Goal: Information Seeking & Learning: Learn about a topic

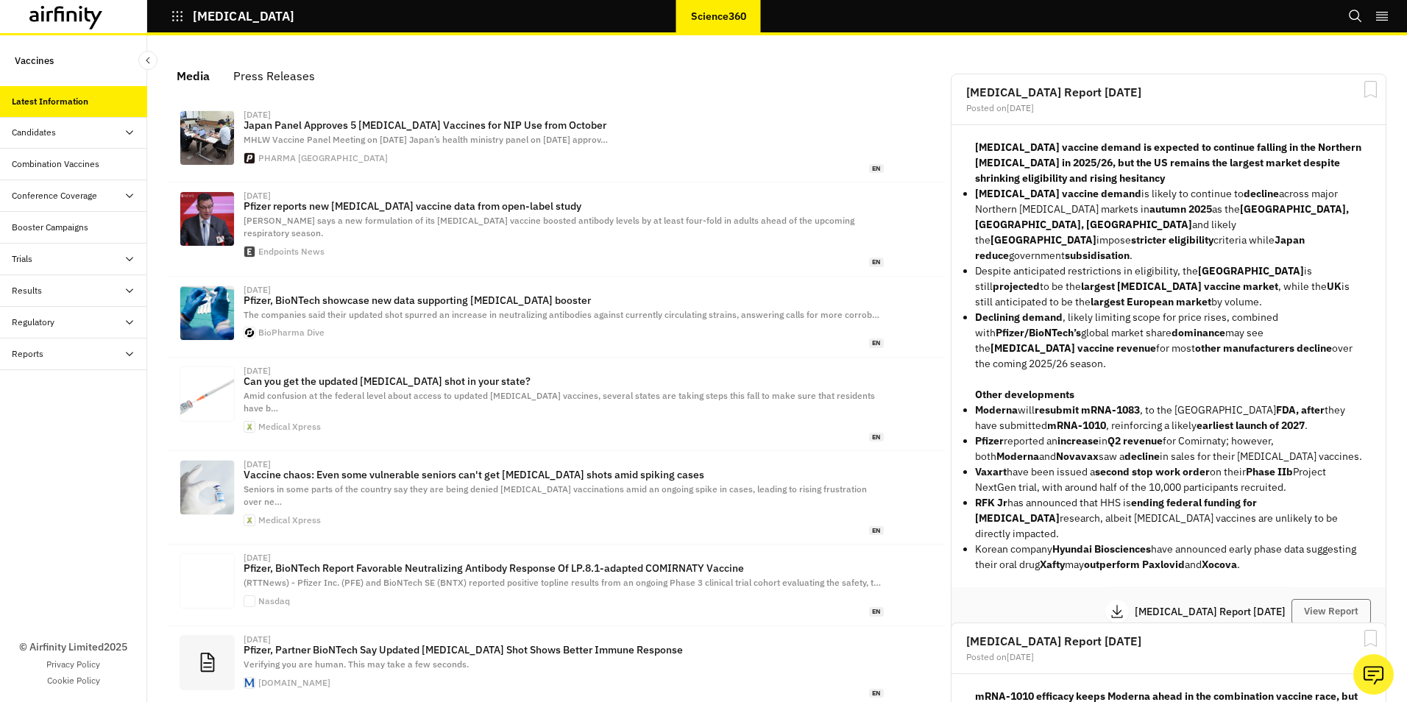
scroll to position [918, 431]
click at [44, 259] on div "Trials" at bounding box center [79, 258] width 135 height 13
click at [55, 384] on div "Results" at bounding box center [79, 385] width 135 height 13
click at [38, 537] on div "Regulatory" at bounding box center [33, 538] width 43 height 13
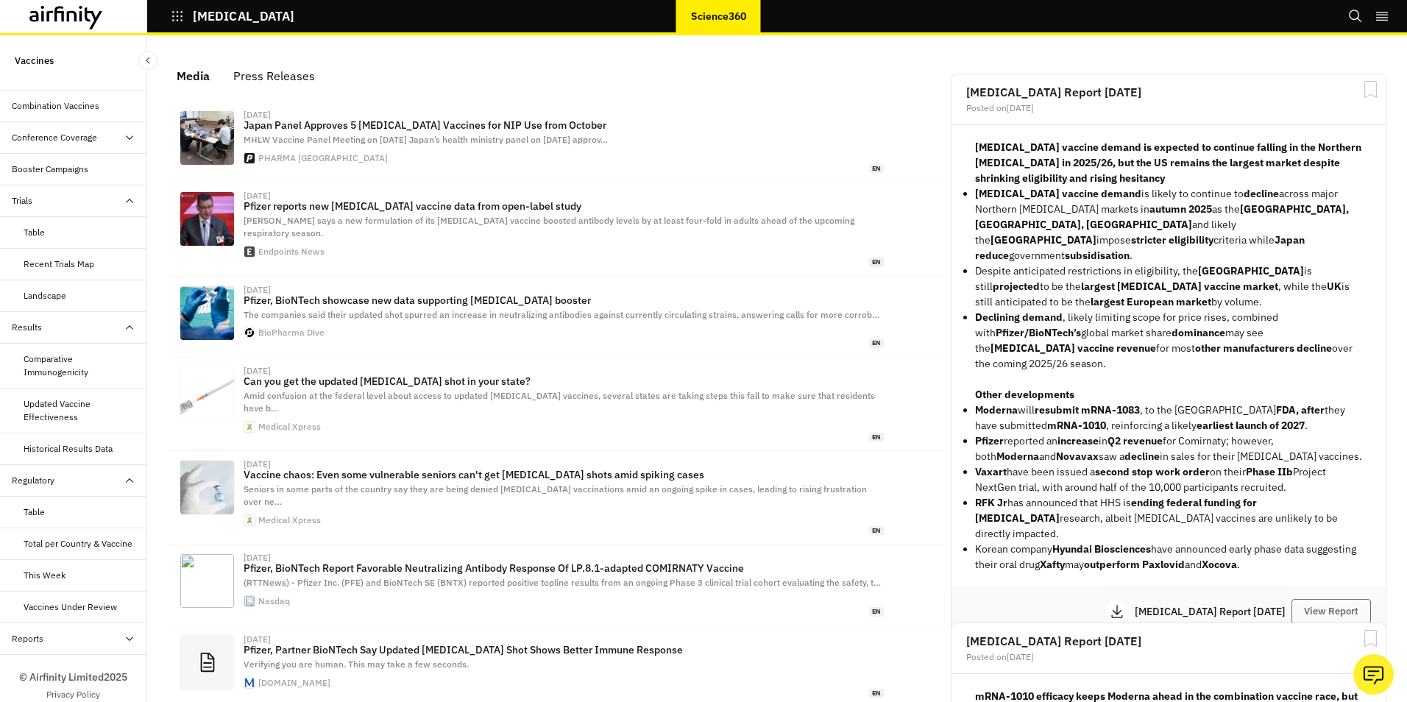
scroll to position [102, 0]
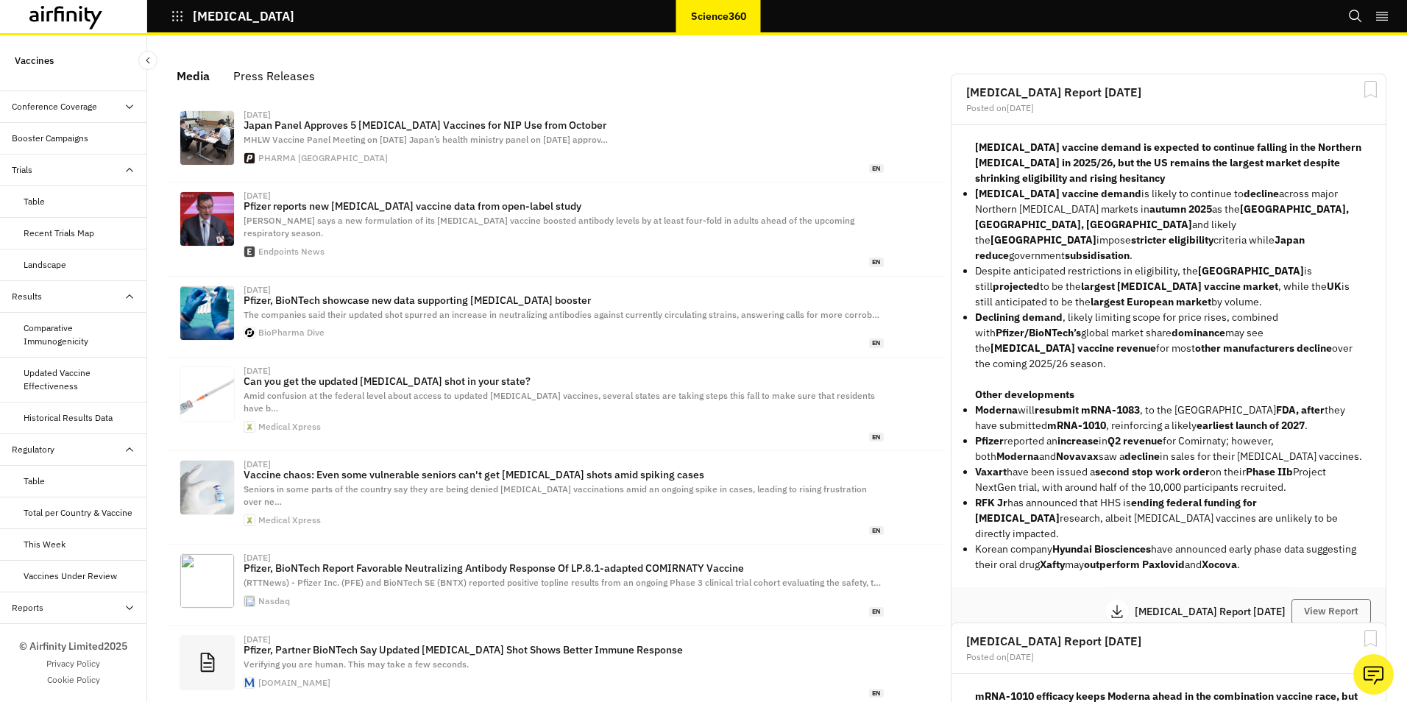
click at [52, 612] on div "Reports" at bounding box center [79, 607] width 135 height 13
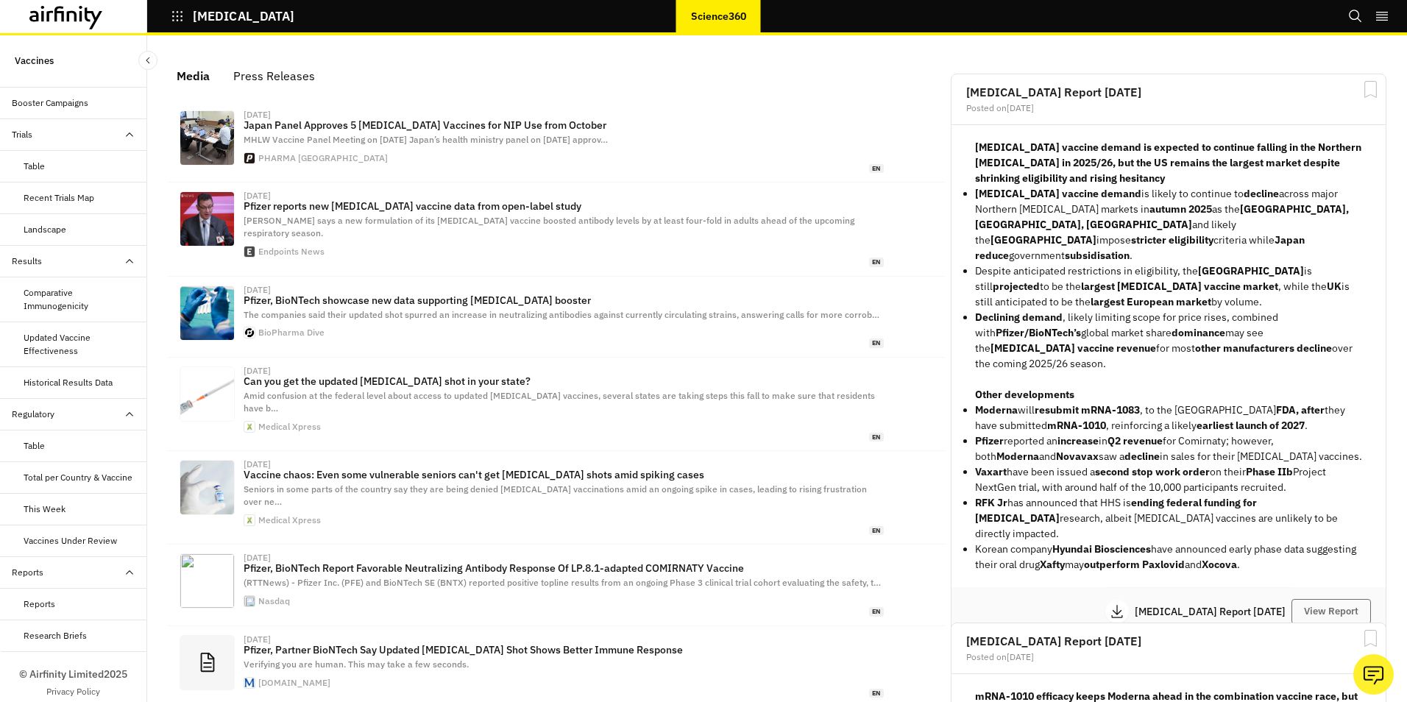
scroll to position [165, 0]
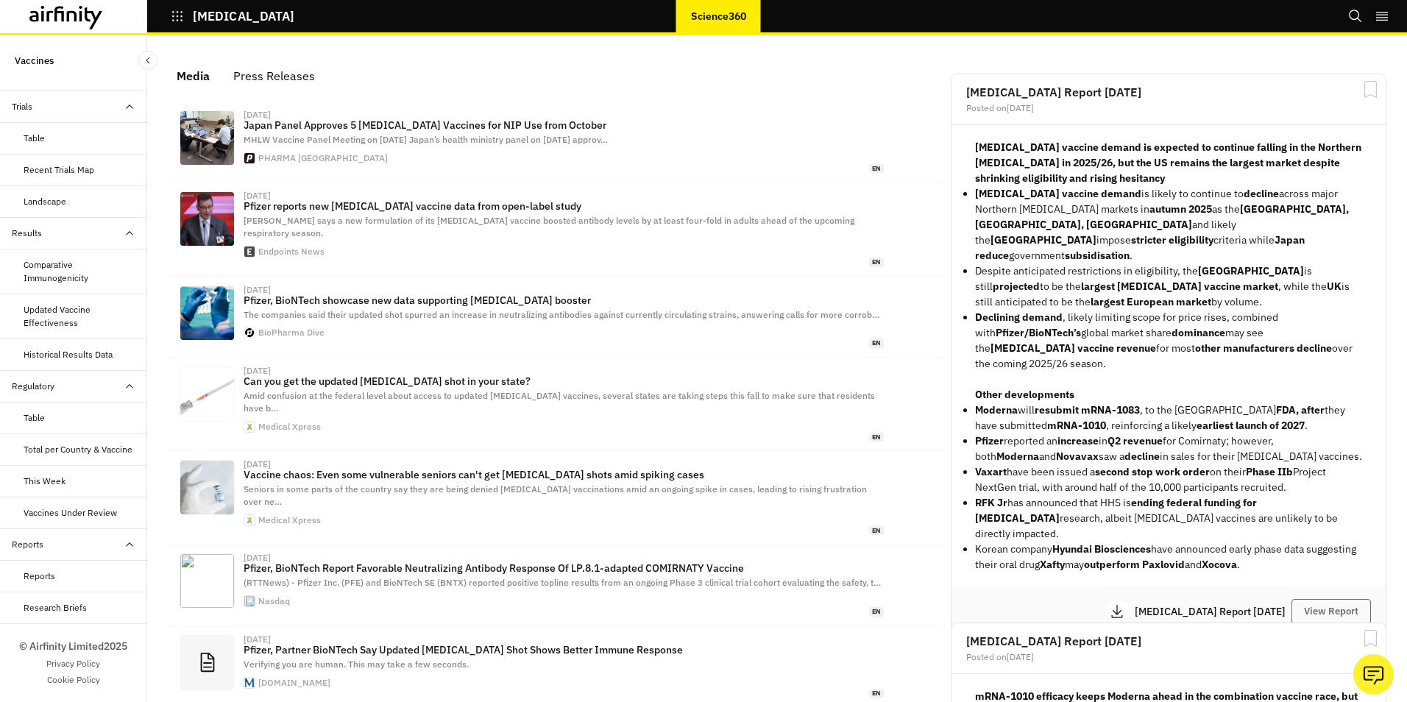
click at [43, 574] on div "Reports" at bounding box center [40, 576] width 32 height 13
